Goal: Task Accomplishment & Management: Manage account settings

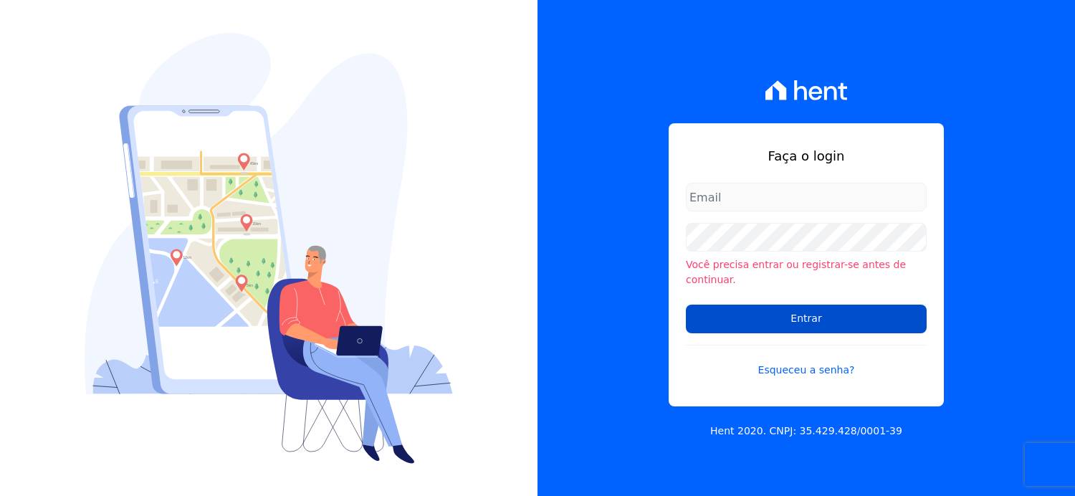
type input "[EMAIL_ADDRESS][DOMAIN_NAME]"
click at [828, 312] on input "Entrar" at bounding box center [806, 319] width 241 height 29
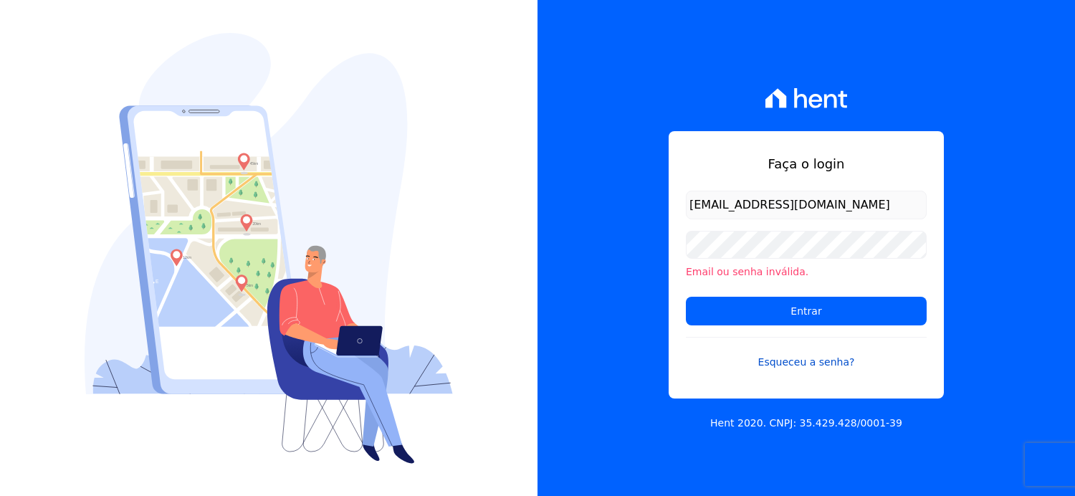
click at [801, 363] on link "Esqueceu a senha?" at bounding box center [806, 353] width 241 height 33
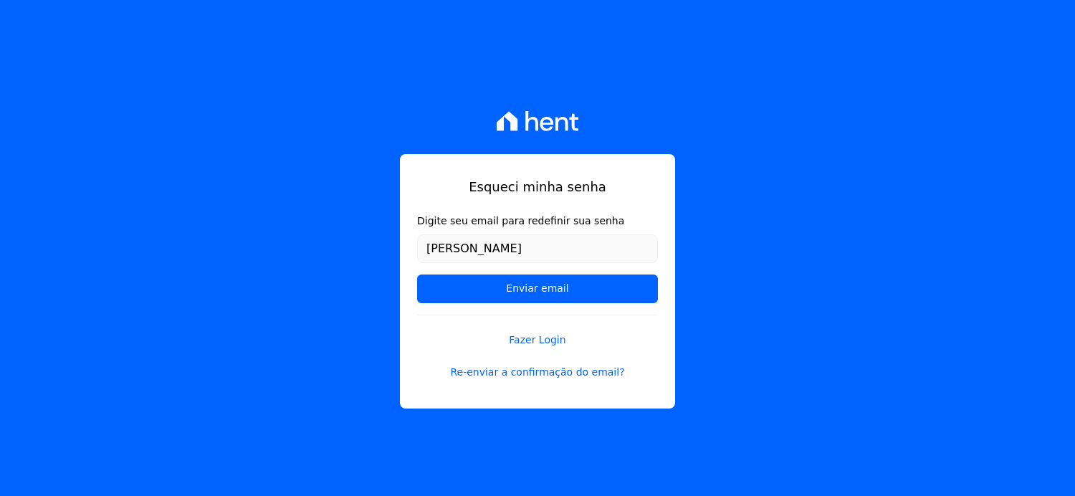
type input "[EMAIL_ADDRESS][DOMAIN_NAME]"
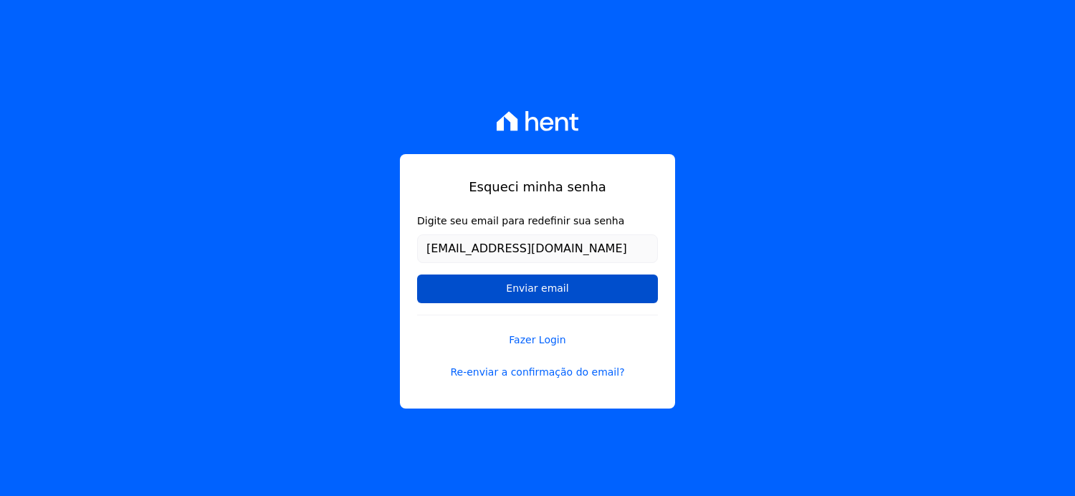
click at [533, 290] on input "Enviar email" at bounding box center [537, 288] width 241 height 29
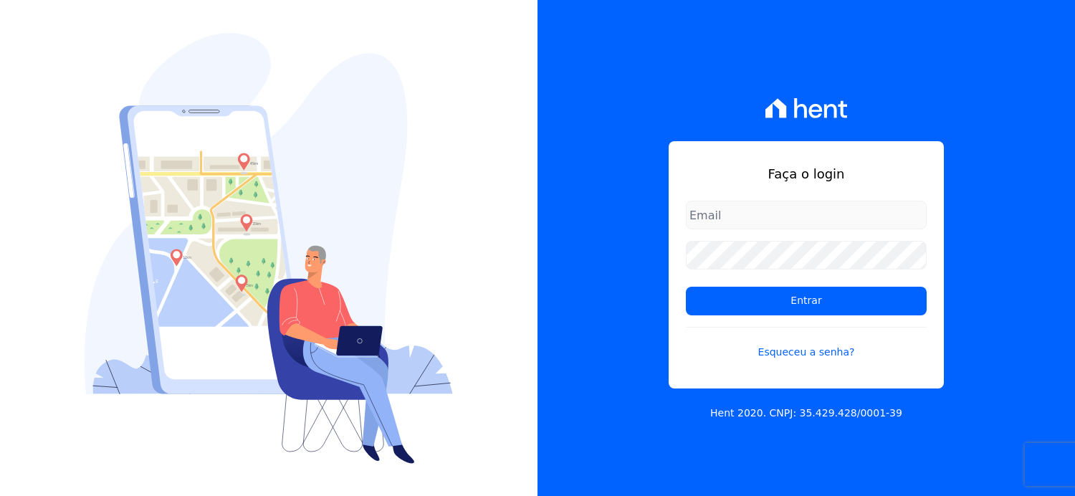
type input "[EMAIL_ADDRESS][DOMAIN_NAME]"
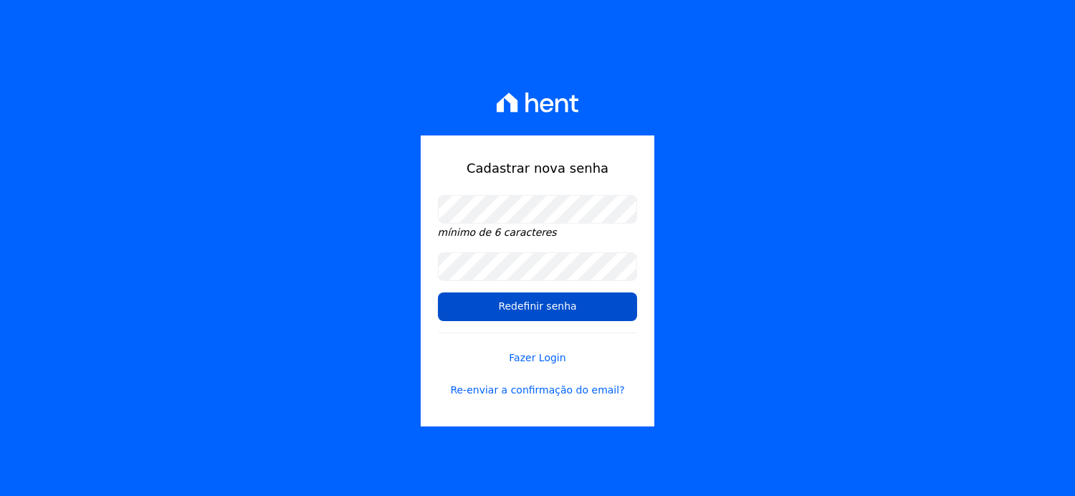
click at [499, 307] on input "Redefinir senha" at bounding box center [538, 306] width 200 height 29
click at [530, 307] on input "Redefinir senha" at bounding box center [538, 306] width 200 height 29
click at [535, 307] on input "Redefinir senha" at bounding box center [538, 306] width 200 height 29
click at [499, 307] on input "Redefinir senha" at bounding box center [538, 306] width 200 height 29
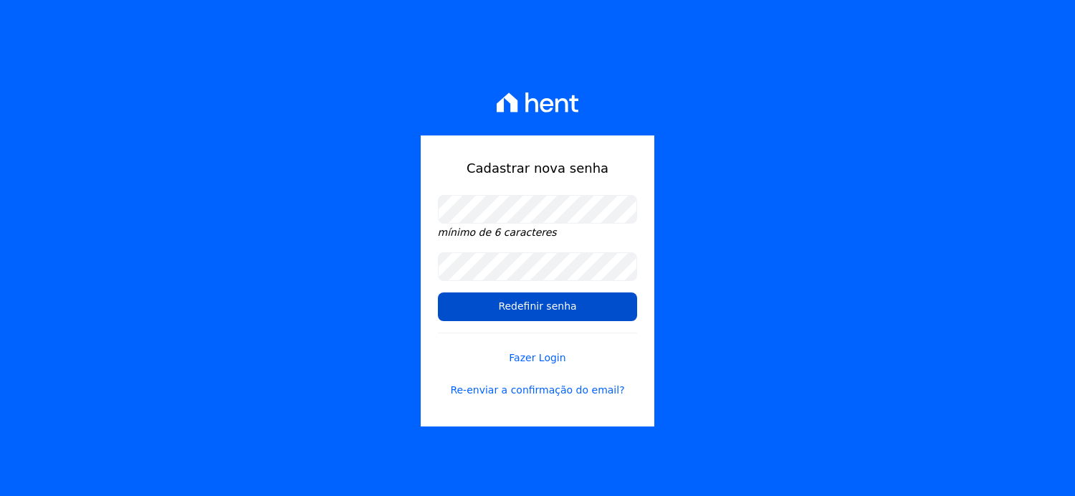
click at [515, 310] on input "Redefinir senha" at bounding box center [538, 306] width 200 height 29
click at [517, 308] on input "Redefinir senha" at bounding box center [538, 306] width 200 height 29
click at [535, 358] on link "Fazer Login" at bounding box center [538, 349] width 200 height 33
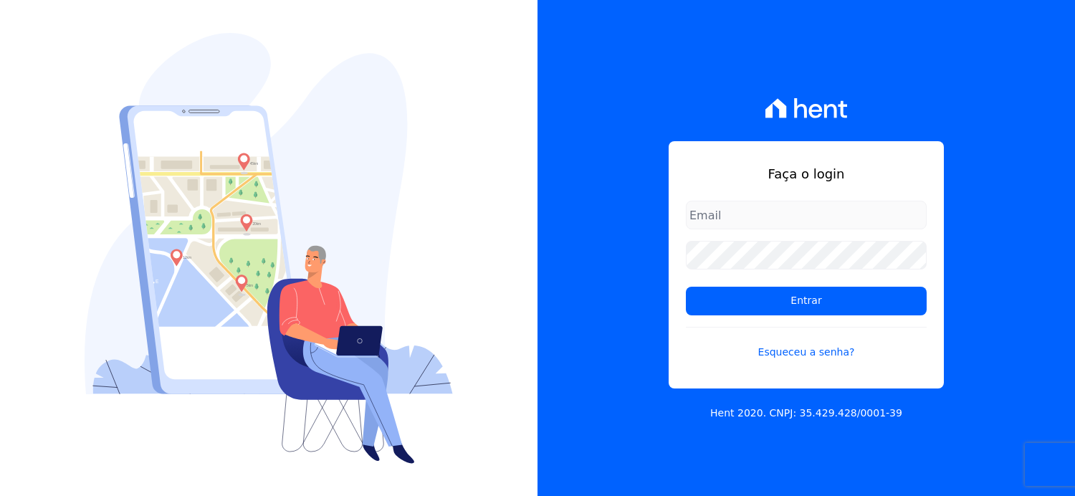
type input "[EMAIL_ADDRESS][DOMAIN_NAME]"
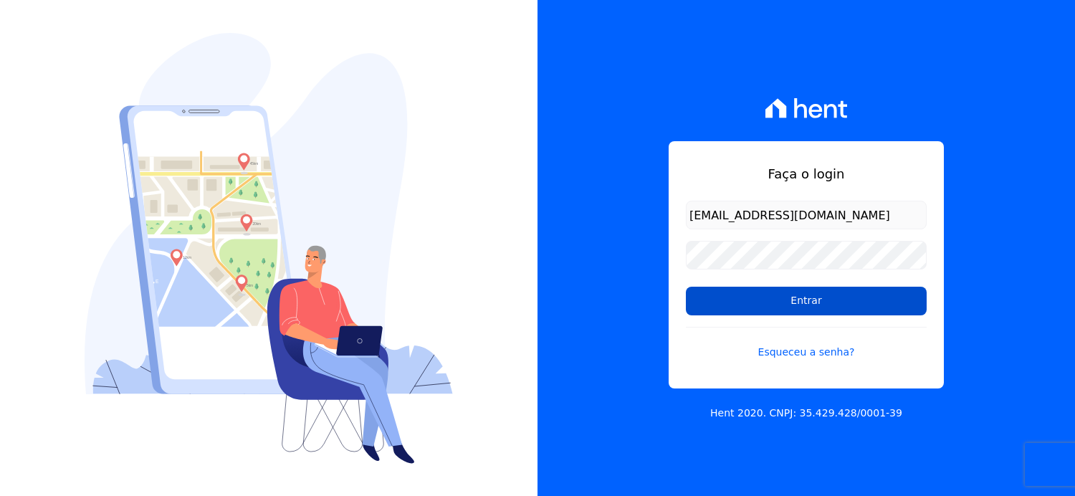
click at [795, 299] on input "Entrar" at bounding box center [806, 301] width 241 height 29
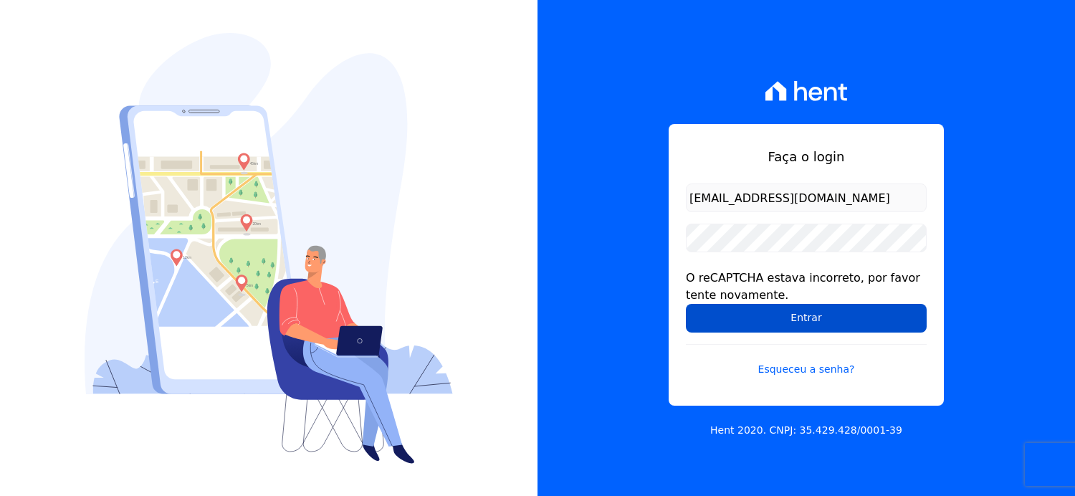
click at [794, 317] on input "Entrar" at bounding box center [806, 318] width 241 height 29
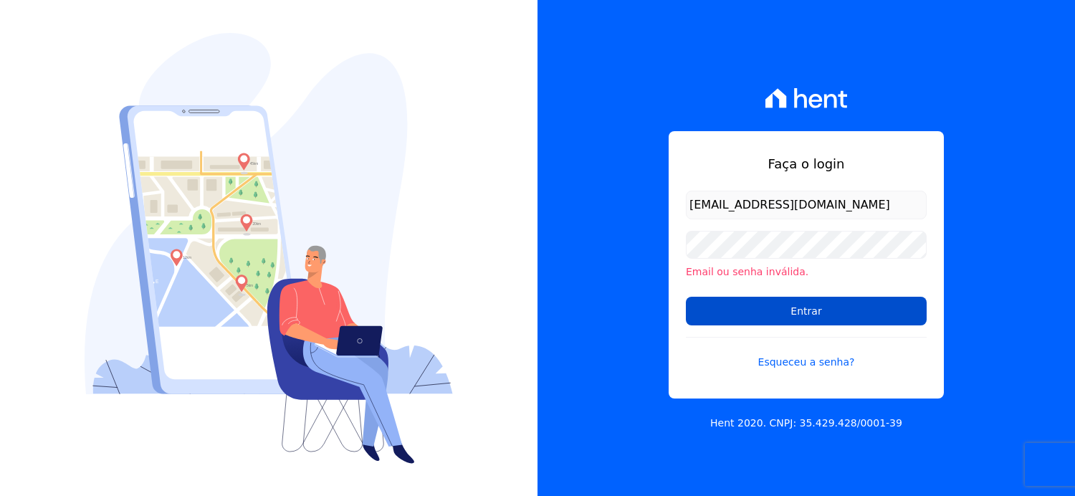
click at [727, 315] on input "Entrar" at bounding box center [806, 311] width 241 height 29
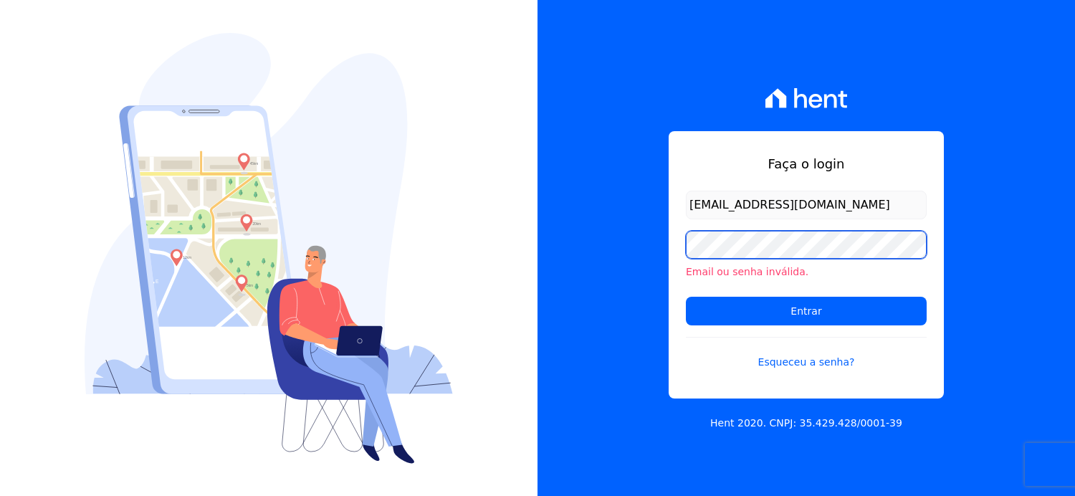
click at [654, 269] on div "Faça o login [EMAIL_ADDRESS][DOMAIN_NAME] Email ou senha inválida. Entrar Esque…" at bounding box center [805, 248] width 537 height 496
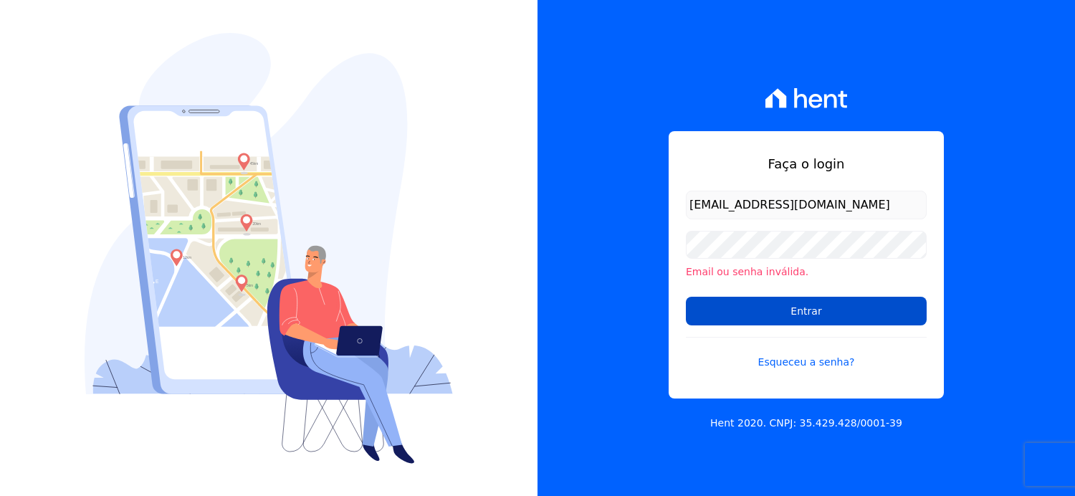
click at [737, 310] on input "Entrar" at bounding box center [806, 311] width 241 height 29
click at [821, 307] on input "Entrar" at bounding box center [806, 311] width 241 height 29
click at [909, 310] on input "Entrar" at bounding box center [806, 311] width 241 height 29
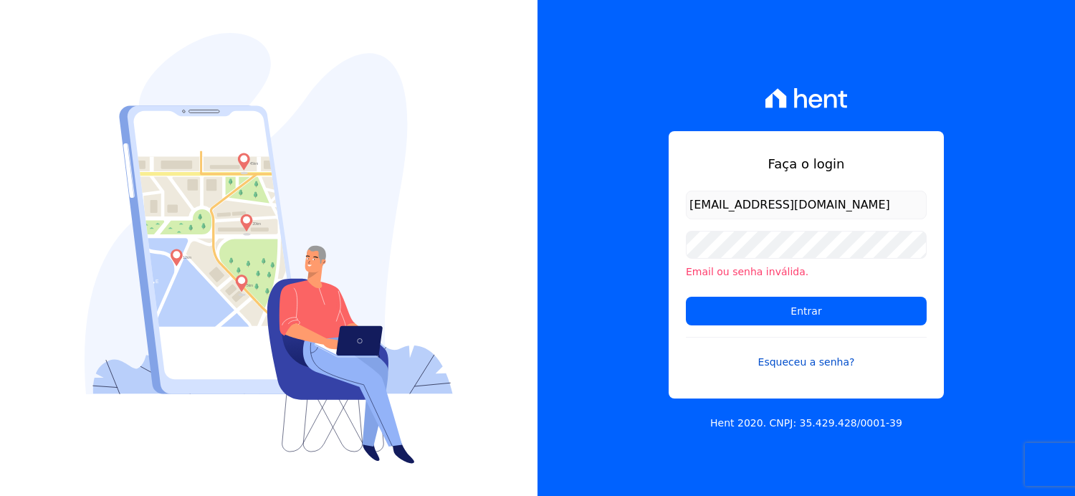
click at [795, 361] on link "Esqueceu a senha?" at bounding box center [806, 353] width 241 height 33
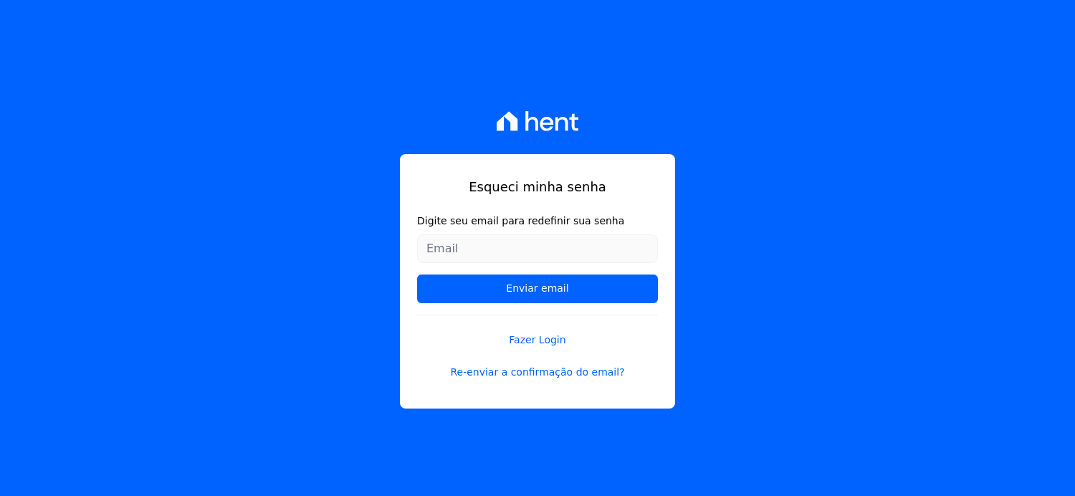
click at [462, 243] on input "Digite seu email para redefinir sua senha" at bounding box center [537, 248] width 241 height 29
type input "[EMAIL_ADDRESS][DOMAIN_NAME]"
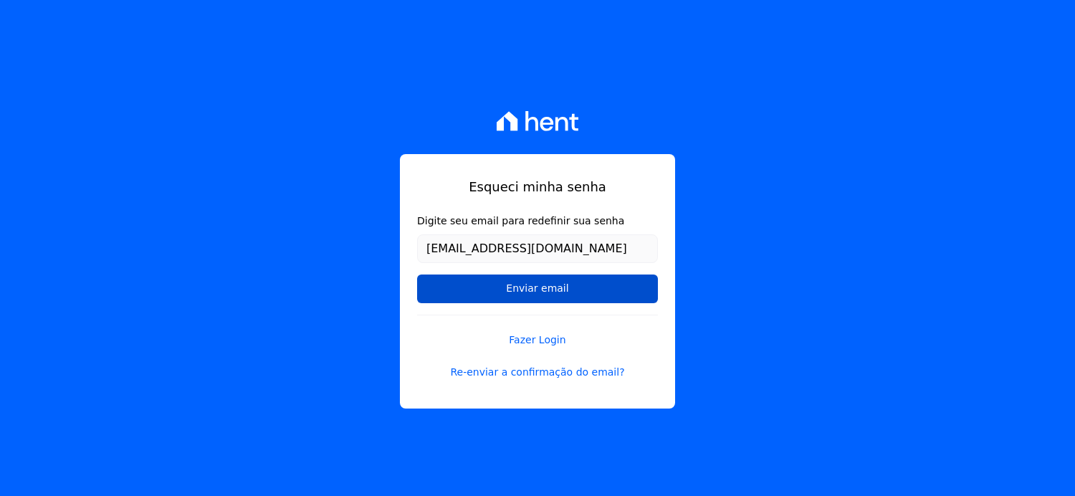
click at [514, 289] on input "Enviar email" at bounding box center [537, 288] width 241 height 29
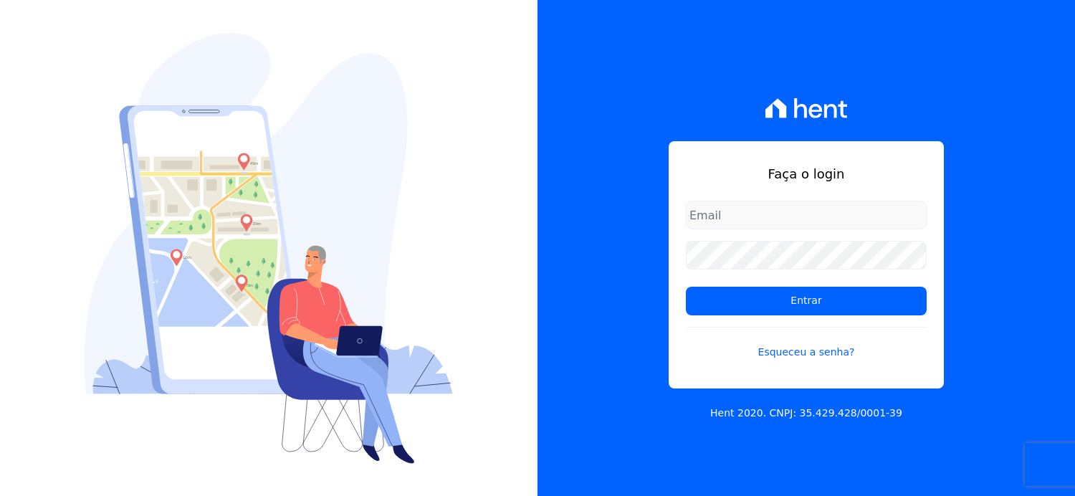
type input "[EMAIL_ADDRESS][DOMAIN_NAME]"
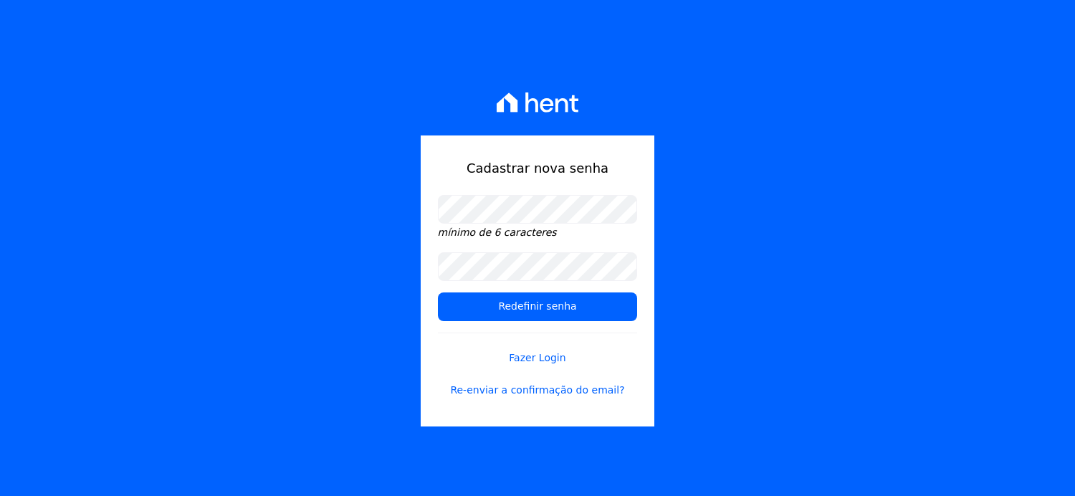
click at [818, 322] on div "Cadastrar nova senha mínimo de 6 caracteres Redefinir senha Fazer Login Re-envi…" at bounding box center [537, 248] width 1075 height 496
click at [537, 311] on input "Redefinir senha" at bounding box center [538, 306] width 200 height 29
click at [534, 310] on input "Redefinir senha" at bounding box center [538, 306] width 200 height 29
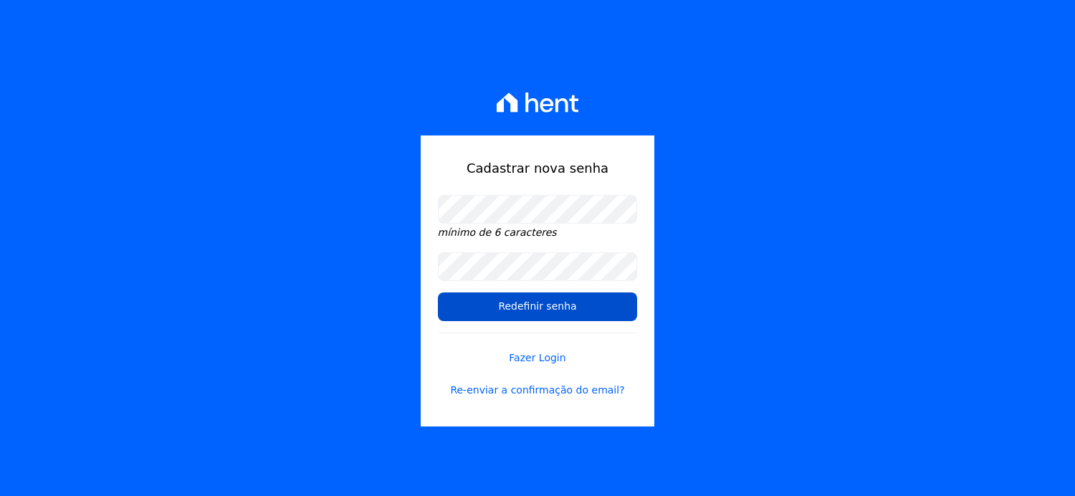
click at [530, 302] on input "Redefinir senha" at bounding box center [538, 306] width 200 height 29
click at [531, 302] on input "Redefinir senha" at bounding box center [538, 306] width 200 height 29
click at [533, 305] on input "Redefinir senha" at bounding box center [538, 306] width 200 height 29
click at [537, 306] on input "Redefinir senha" at bounding box center [538, 306] width 200 height 29
click at [540, 312] on input "Redefinir senha" at bounding box center [538, 306] width 200 height 29
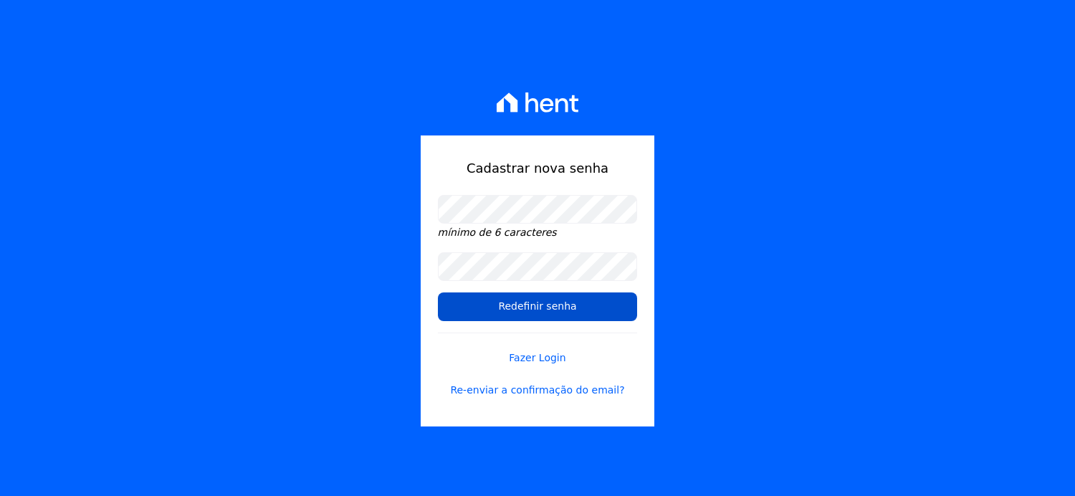
click at [540, 312] on input "Redefinir senha" at bounding box center [538, 306] width 200 height 29
click at [785, 90] on div "Cadastrar nova senha mínimo de 6 caracteres Redefinir senha Fazer Login Re-envi…" at bounding box center [537, 248] width 1075 height 496
click at [537, 362] on link "Fazer Login" at bounding box center [538, 349] width 200 height 33
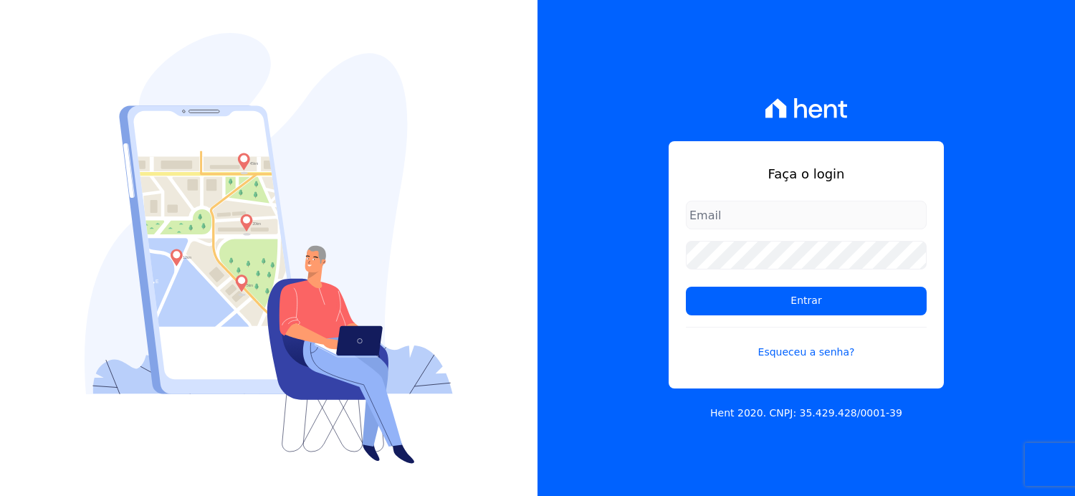
type input "[EMAIL_ADDRESS][DOMAIN_NAME]"
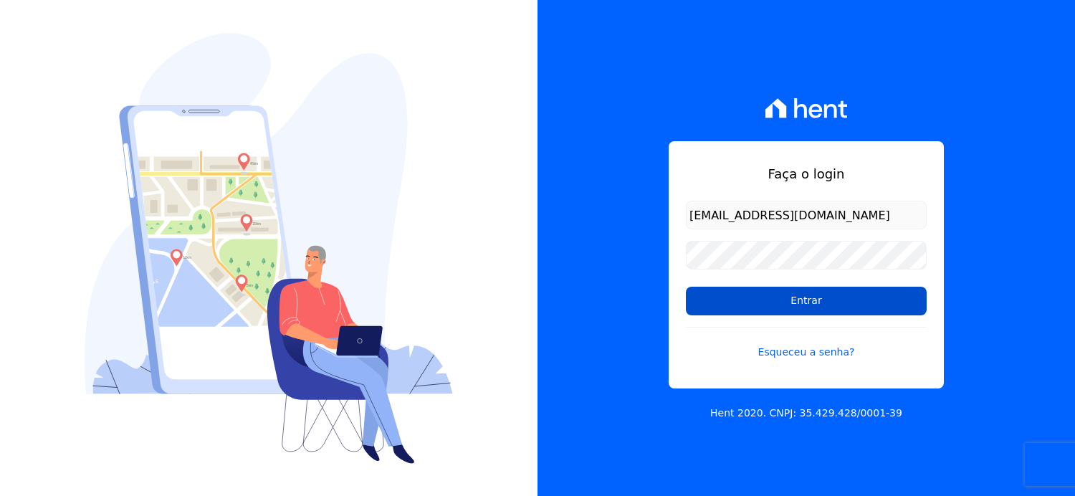
click at [819, 306] on input "Entrar" at bounding box center [806, 301] width 241 height 29
type input "[EMAIL_ADDRESS][DOMAIN_NAME]"
click at [803, 302] on input "Entrar" at bounding box center [806, 301] width 241 height 29
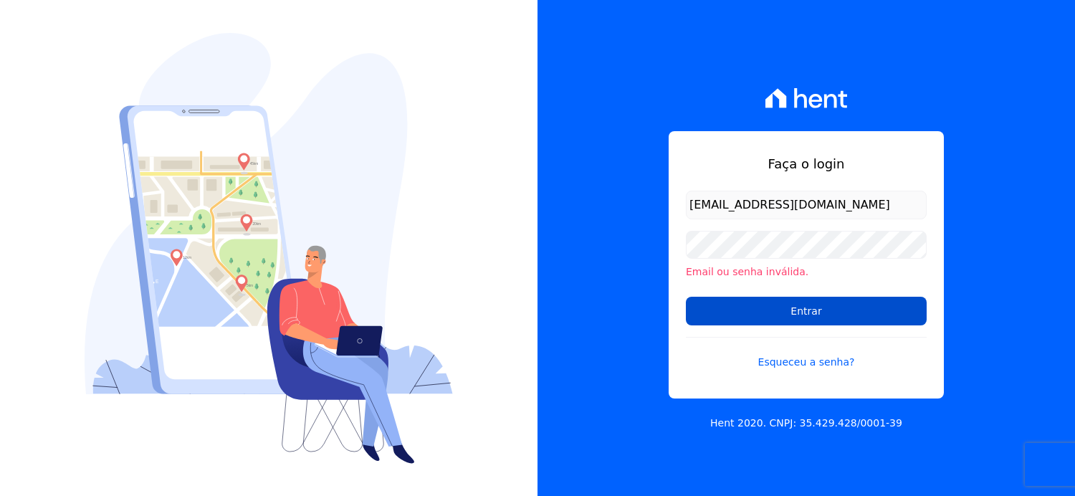
click at [798, 312] on input "Entrar" at bounding box center [806, 311] width 241 height 29
